Goal: Task Accomplishment & Management: Use online tool/utility

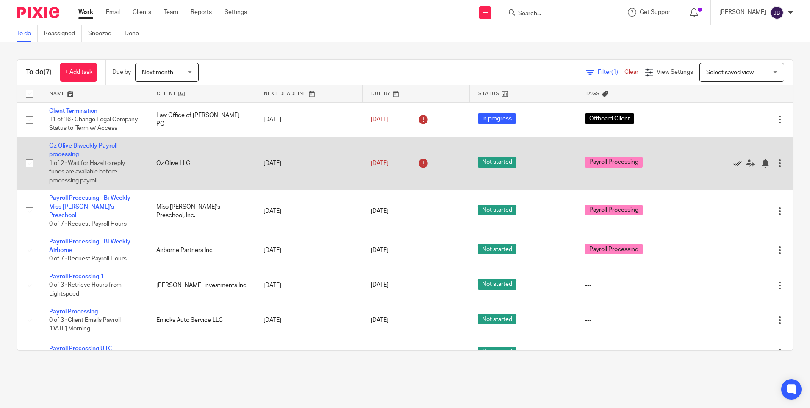
click at [733, 167] on icon at bounding box center [737, 163] width 8 height 8
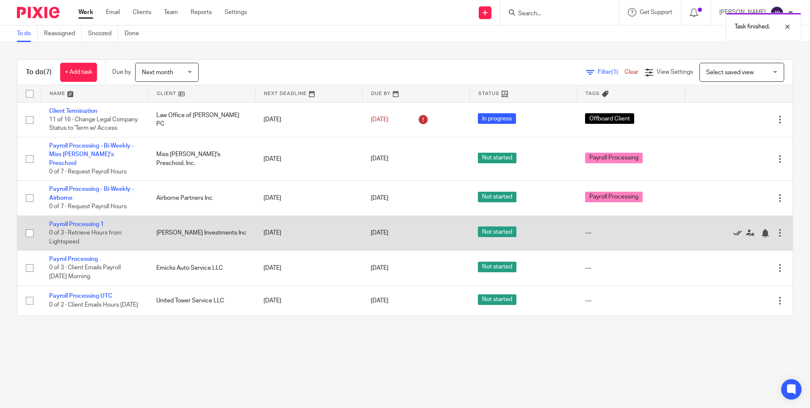
click at [733, 233] on icon at bounding box center [737, 233] width 8 height 8
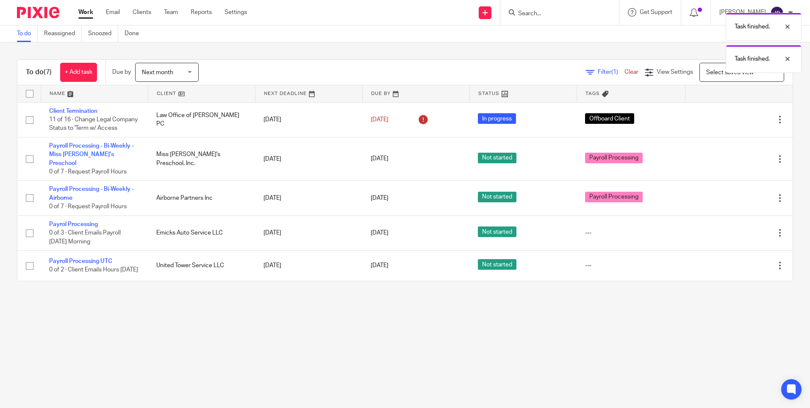
click at [733, 233] on icon at bounding box center [737, 233] width 8 height 8
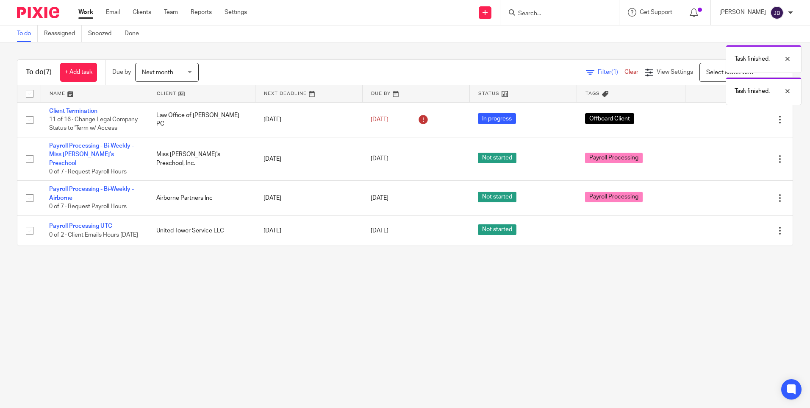
click at [733, 233] on icon at bounding box center [737, 230] width 8 height 8
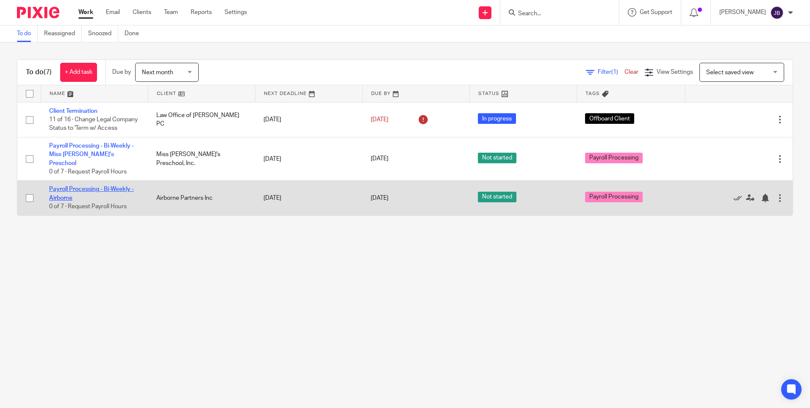
click at [103, 190] on link "Payroll Processing - Bi-Weekly - Airborne" at bounding box center [91, 193] width 85 height 14
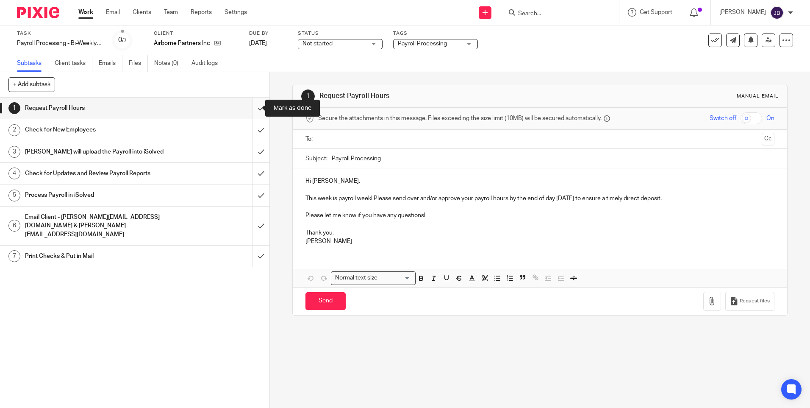
click at [251, 108] on input "submit" at bounding box center [134, 107] width 269 height 21
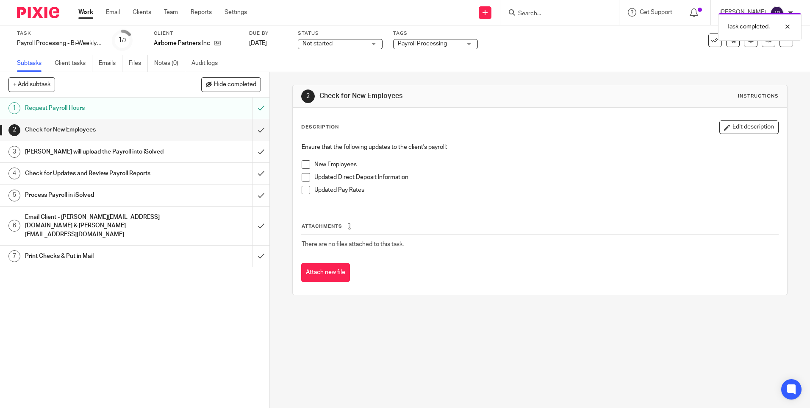
click at [253, 130] on input "submit" at bounding box center [134, 129] width 269 height 21
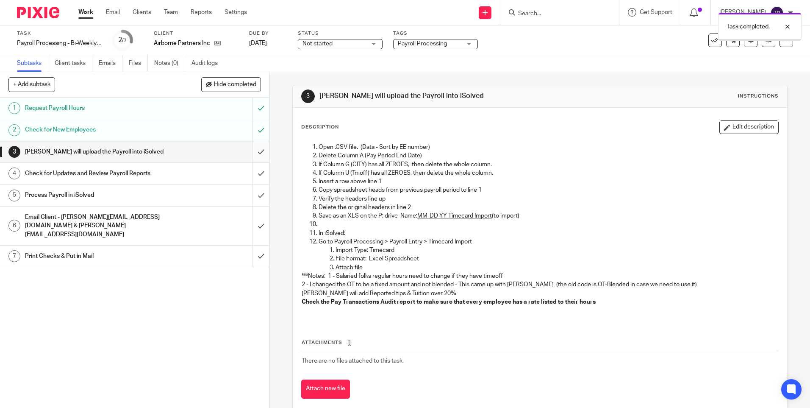
click at [253, 152] on input "submit" at bounding box center [134, 151] width 269 height 21
click at [252, 174] on input "submit" at bounding box center [134, 173] width 269 height 21
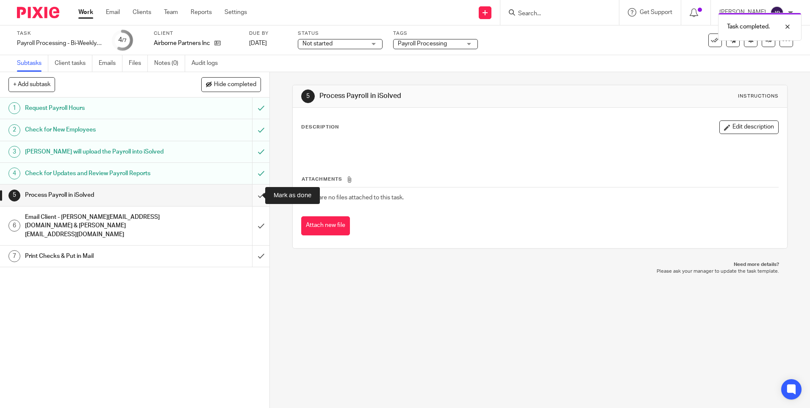
click at [253, 196] on input "submit" at bounding box center [134, 194] width 269 height 21
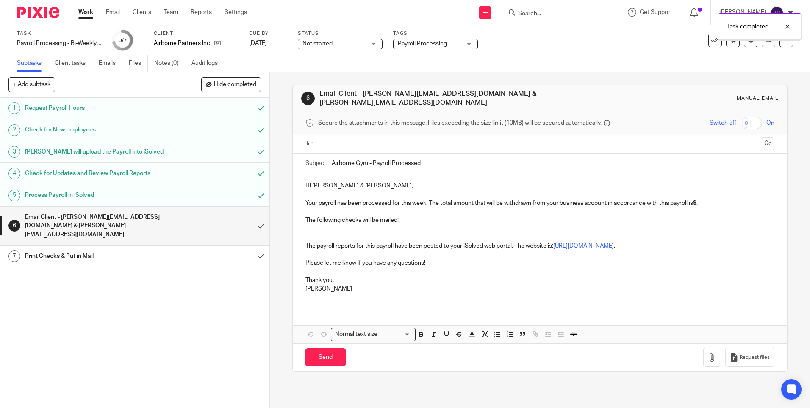
click at [385, 142] on input "text" at bounding box center [539, 144] width 437 height 10
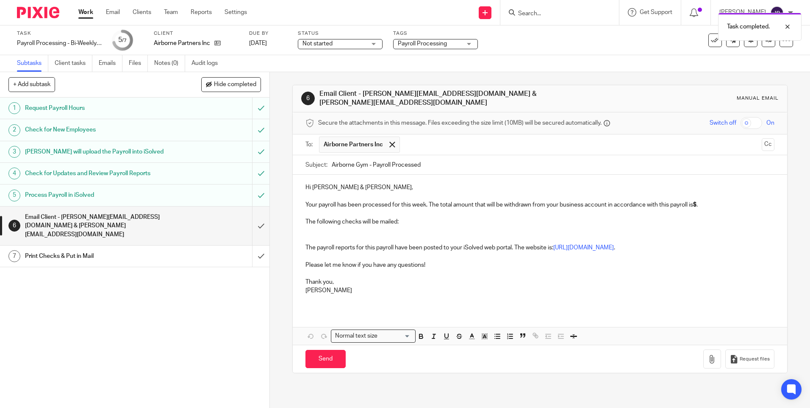
click at [444, 137] on input "text" at bounding box center [581, 144] width 354 height 17
click at [697, 203] on p "Your payroll has been processed for this week. The total amount that will be wi…" at bounding box center [539, 200] width 469 height 17
click at [381, 226] on p at bounding box center [539, 230] width 469 height 8
click at [352, 226] on p at bounding box center [539, 230] width 469 height 8
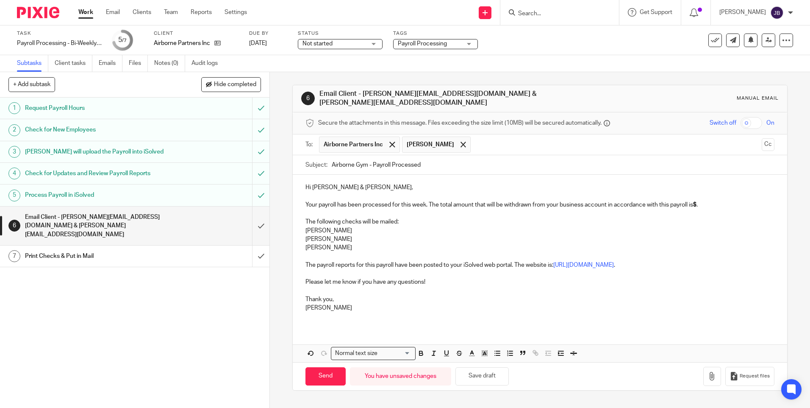
click at [697, 202] on strong "$" at bounding box center [694, 205] width 3 height 6
click at [322, 373] on input "Send" at bounding box center [325, 376] width 40 height 18
type input "Sent"
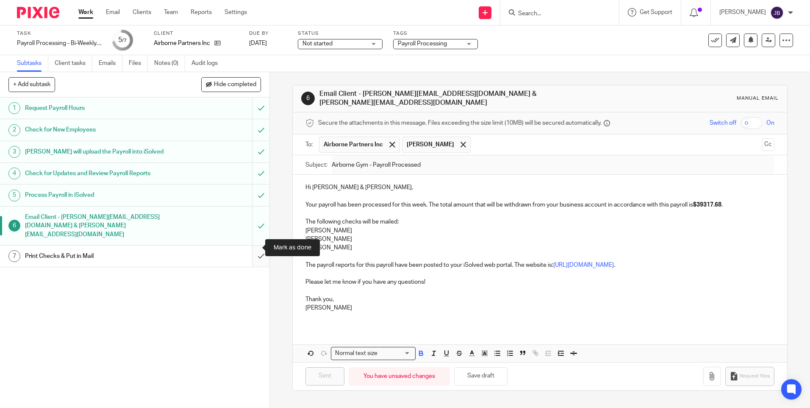
click at [250, 249] on input "submit" at bounding box center [134, 255] width 269 height 21
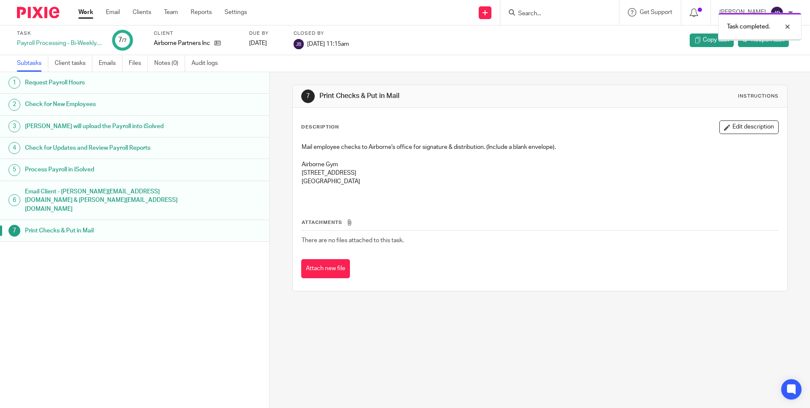
click at [85, 12] on link "Work" at bounding box center [85, 12] width 15 height 8
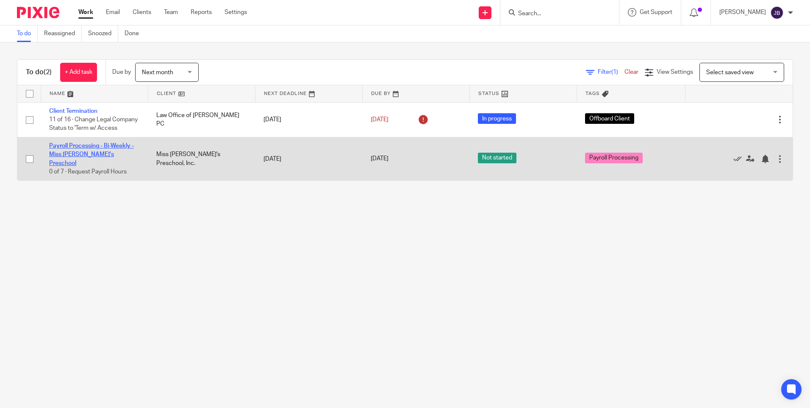
click at [92, 154] on link "Payroll Processing - Bi-Weekly - Miss [PERSON_NAME]'s Preschool" at bounding box center [91, 154] width 85 height 23
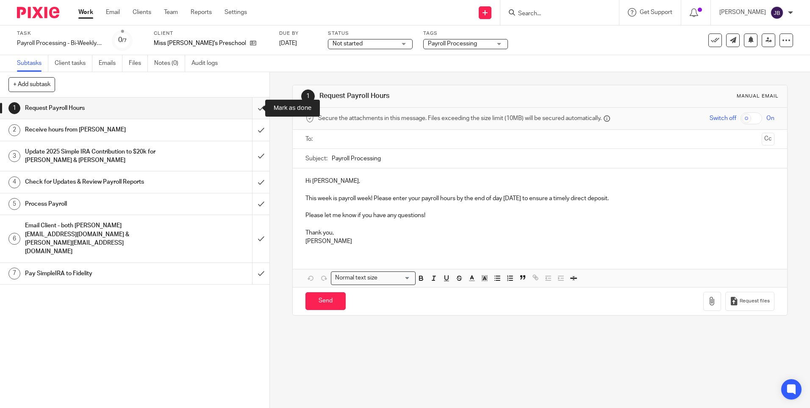
click at [254, 108] on input "submit" at bounding box center [134, 107] width 269 height 21
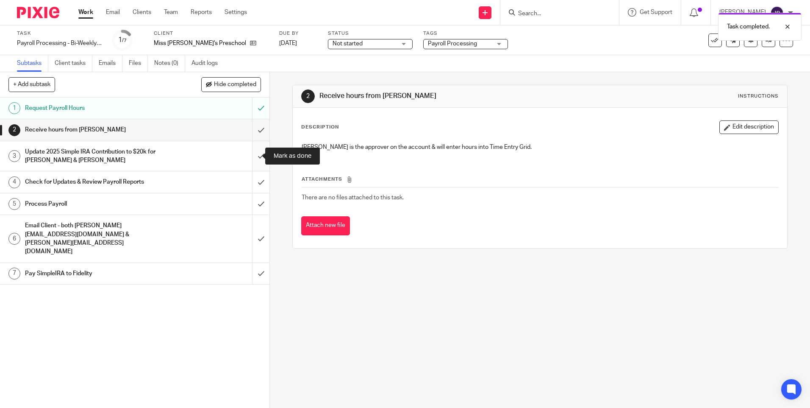
click at [253, 155] on input "submit" at bounding box center [134, 156] width 269 height 30
click at [253, 183] on input "submit" at bounding box center [134, 181] width 269 height 21
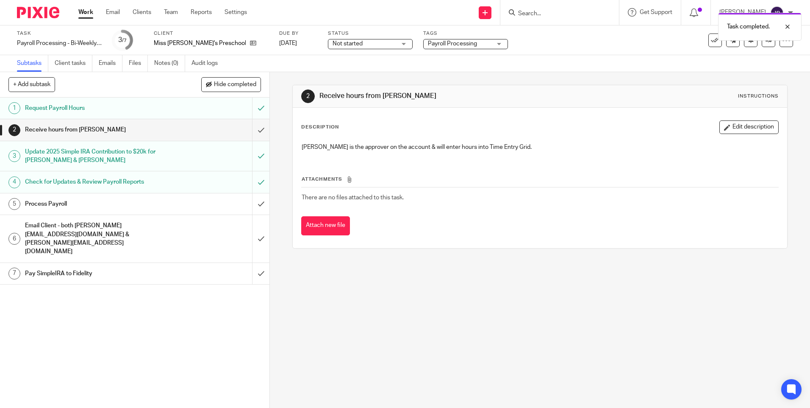
click at [214, 229] on div "Email Client - both amy@oldcourse.com & tony@oldcourse.com" at bounding box center [134, 238] width 219 height 39
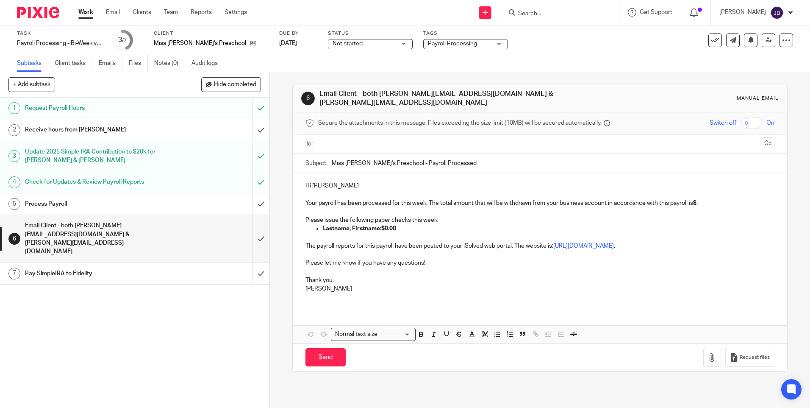
click at [325, 140] on input "text" at bounding box center [539, 144] width 437 height 10
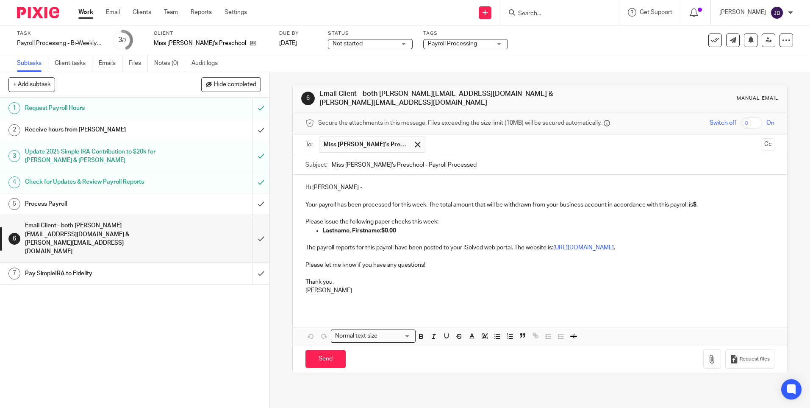
click at [438, 139] on input "text" at bounding box center [594, 144] width 329 height 17
click at [696, 204] on p "Your payroll has been processed for this week. The total amount that will be wi…" at bounding box center [539, 200] width 469 height 17
click at [699, 199] on p "Your payroll has been processed for this week. The total amount that will be wi…" at bounding box center [539, 200] width 469 height 17
drag, startPoint x: 401, startPoint y: 225, endPoint x: 300, endPoint y: 217, distance: 101.2
click at [305, 221] on p "Please issue the following paper checks this week:" at bounding box center [539, 221] width 469 height 8
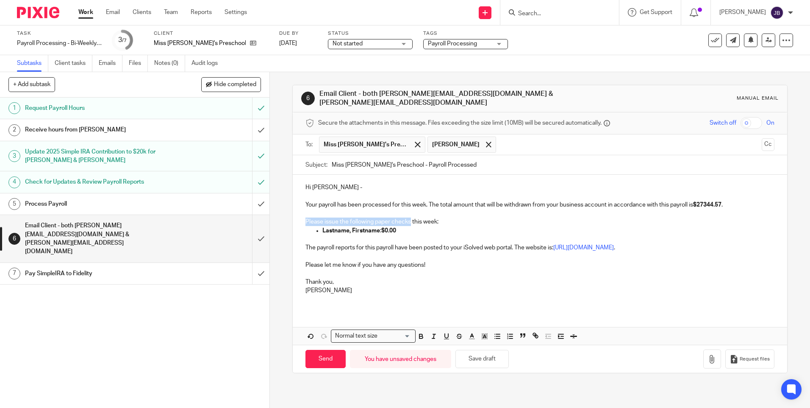
click at [321, 218] on p "Please issue the following paper checks this week:" at bounding box center [539, 221] width 469 height 8
click at [317, 218] on p "Please issue the following paper checks this week:" at bounding box center [539, 221] width 469 height 8
click at [311, 226] on ul "Lastname, Firstname : $0.00" at bounding box center [539, 230] width 469 height 8
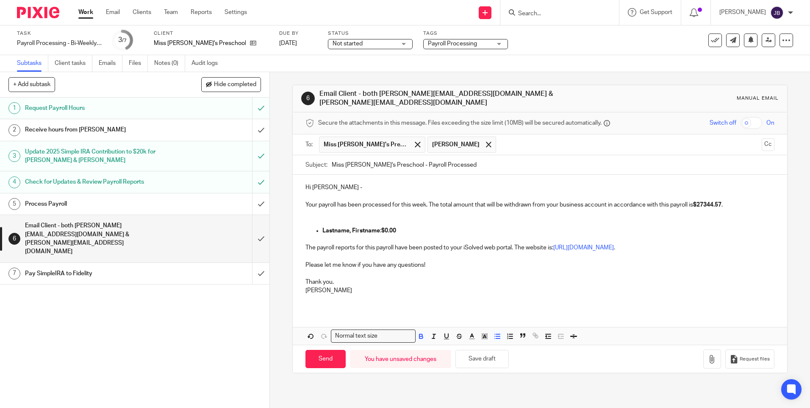
click at [311, 226] on ul "Lastname, Firstname : $0.00" at bounding box center [539, 230] width 469 height 8
drag, startPoint x: 311, startPoint y: 225, endPoint x: 401, endPoint y: 224, distance: 89.8
click at [400, 226] on ul "Lastname, Firstname : $0.00" at bounding box center [539, 230] width 469 height 8
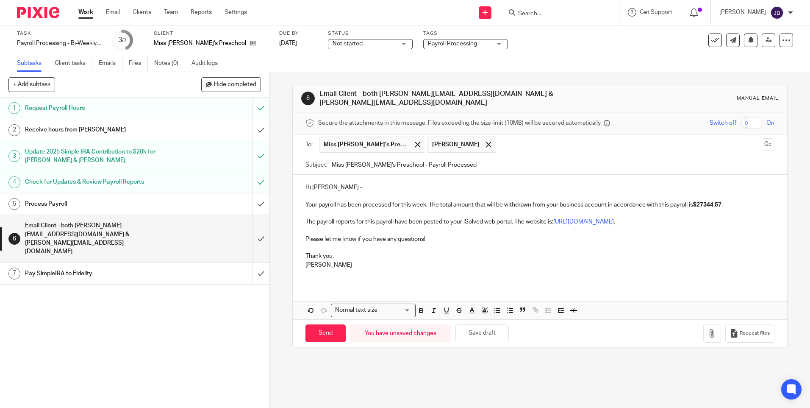
click at [81, 354] on div "1 Request Payroll Hours 2 Receive hours from Amy 3 Update 2025 Simple IRA Contr…" at bounding box center [134, 252] width 269 height 310
click at [127, 366] on div "1 Request Payroll Hours 2 Receive hours from Amy 3 Update 2025 Simple IRA Contr…" at bounding box center [134, 252] width 269 height 310
click at [43, 349] on div "1 Request Payroll Hours 2 Receive hours from Amy 3 Update 2025 Simple IRA Contr…" at bounding box center [134, 252] width 269 height 310
click at [328, 336] on input "Send" at bounding box center [325, 333] width 40 height 18
type input "Sent"
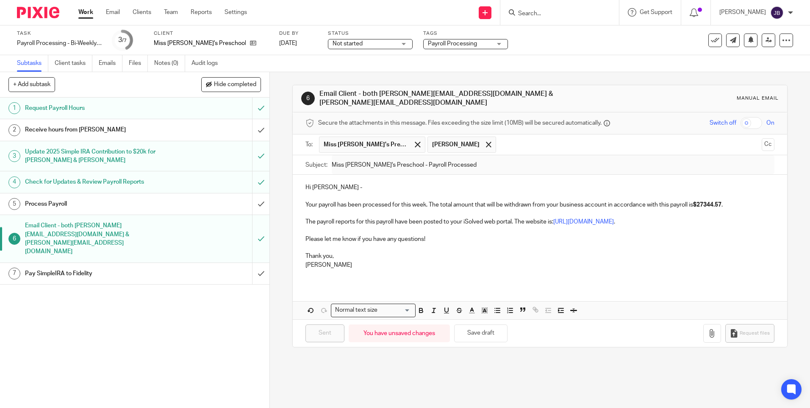
click at [28, 317] on div "1 Request Payroll Hours 2 Receive hours from Amy 3 Update 2025 Simple IRA Contr…" at bounding box center [134, 252] width 269 height 310
click at [252, 130] on input "submit" at bounding box center [134, 129] width 269 height 21
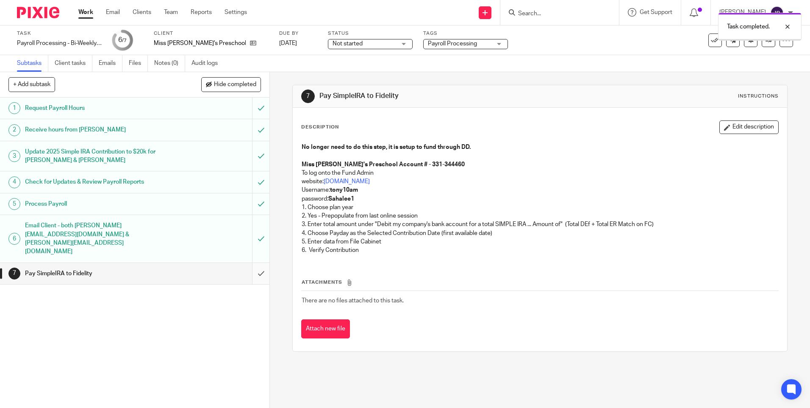
click at [254, 263] on input "submit" at bounding box center [134, 273] width 269 height 21
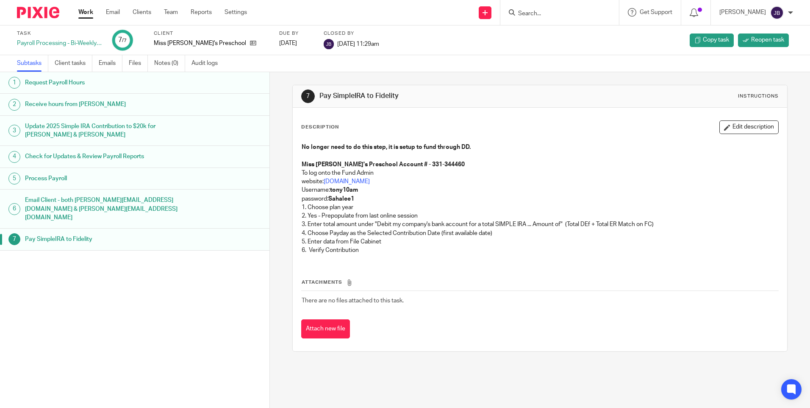
click at [85, 11] on link "Work" at bounding box center [85, 12] width 15 height 8
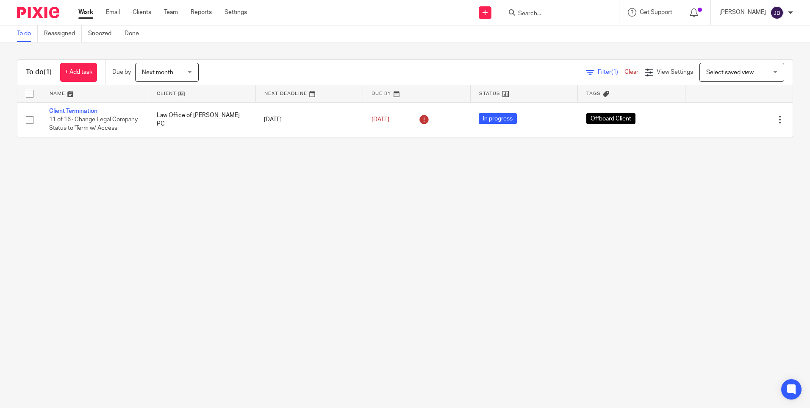
click at [376, 364] on main "To do Reassigned Snoozed Done To do (1) + Add task Due by Next month Next month…" at bounding box center [405, 204] width 810 height 408
click at [34, 297] on main "To do Reassigned Snoozed Done To do (1) + Add task Due by Next month Next month…" at bounding box center [405, 204] width 810 height 408
